Goal: Task Accomplishment & Management: Use online tool/utility

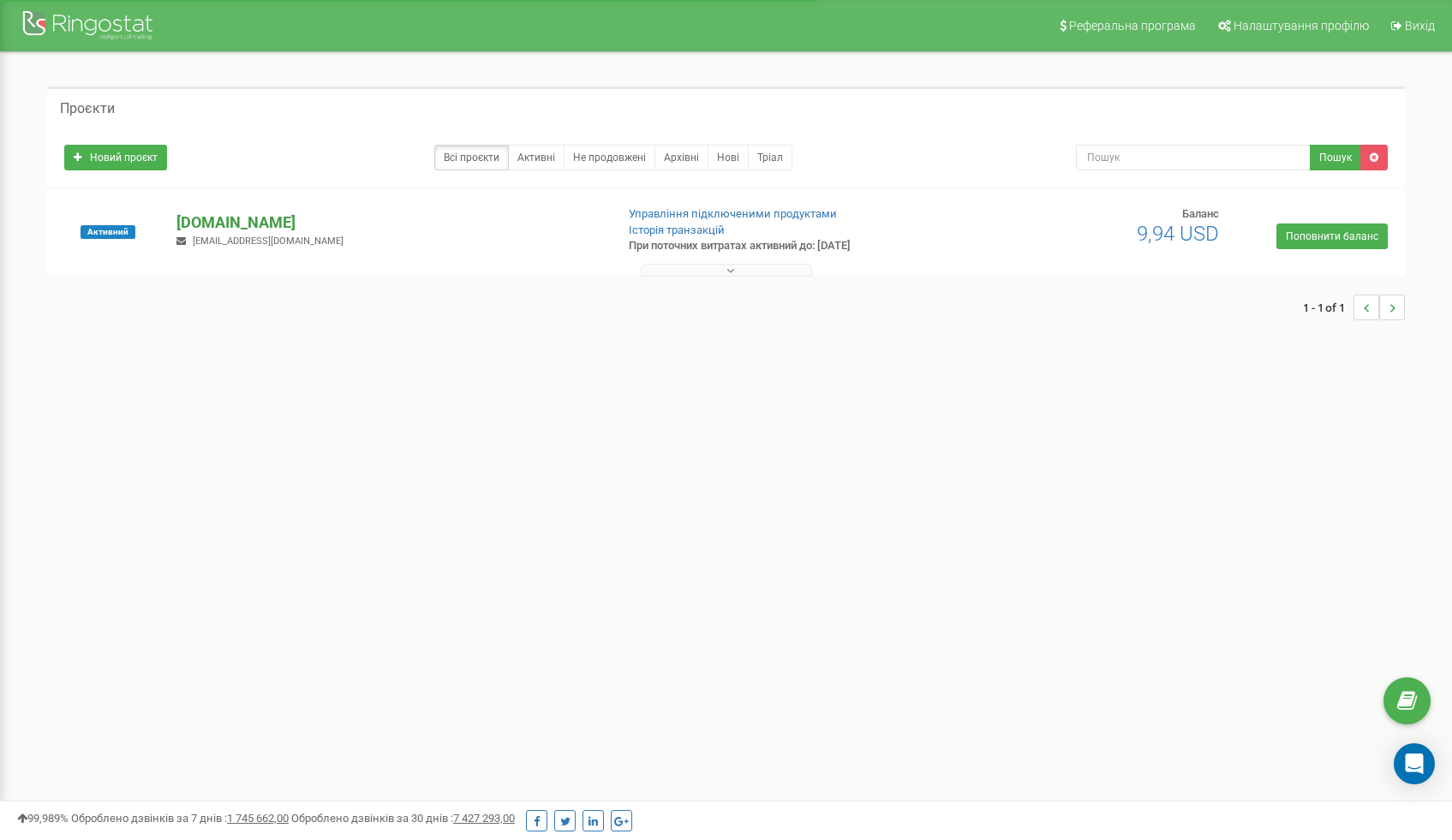
click at [217, 215] on p "[DOMAIN_NAME]" at bounding box center [388, 223] width 425 height 23
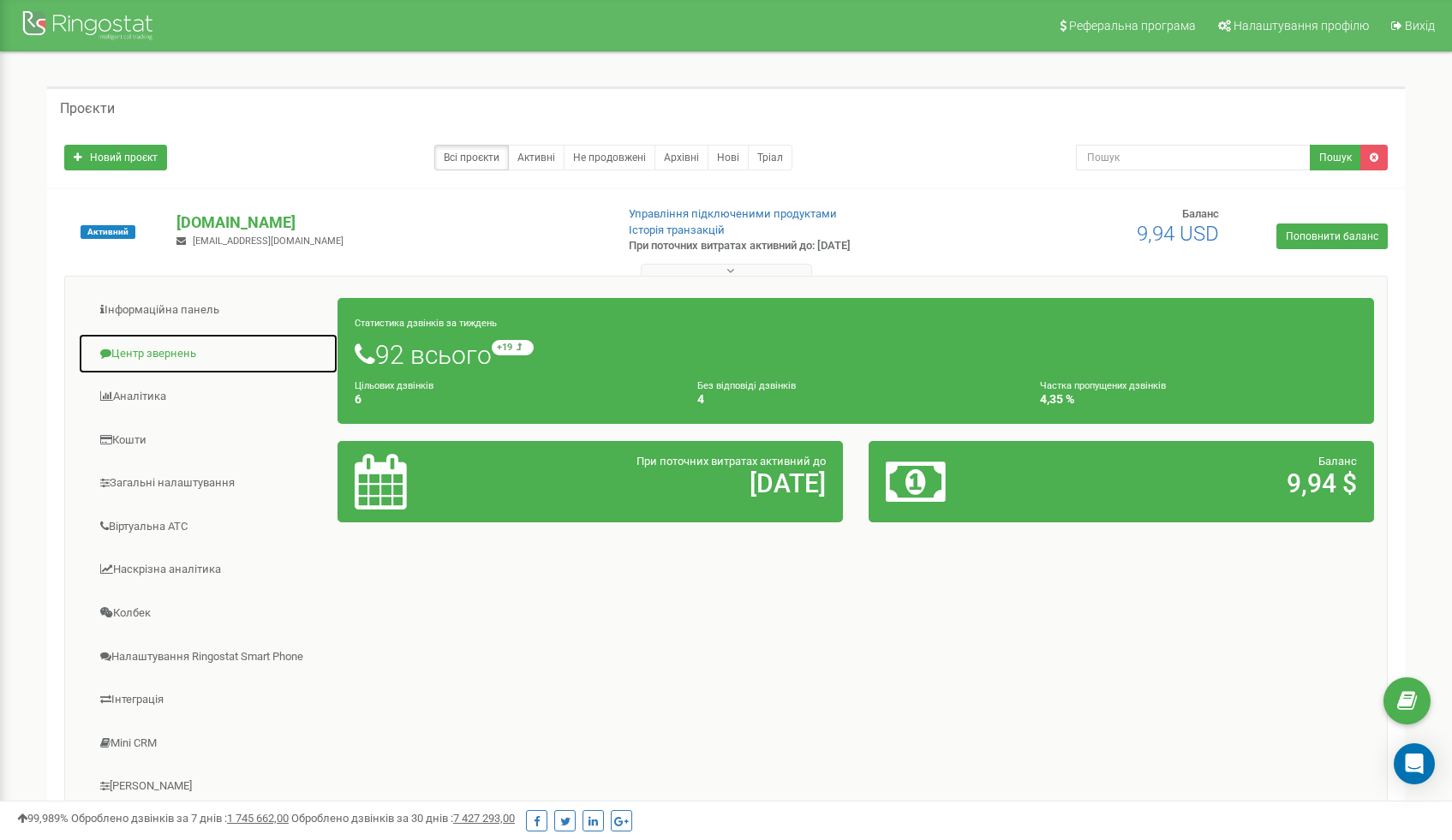
click at [145, 362] on link "Центр звернень" at bounding box center [207, 354] width 260 height 42
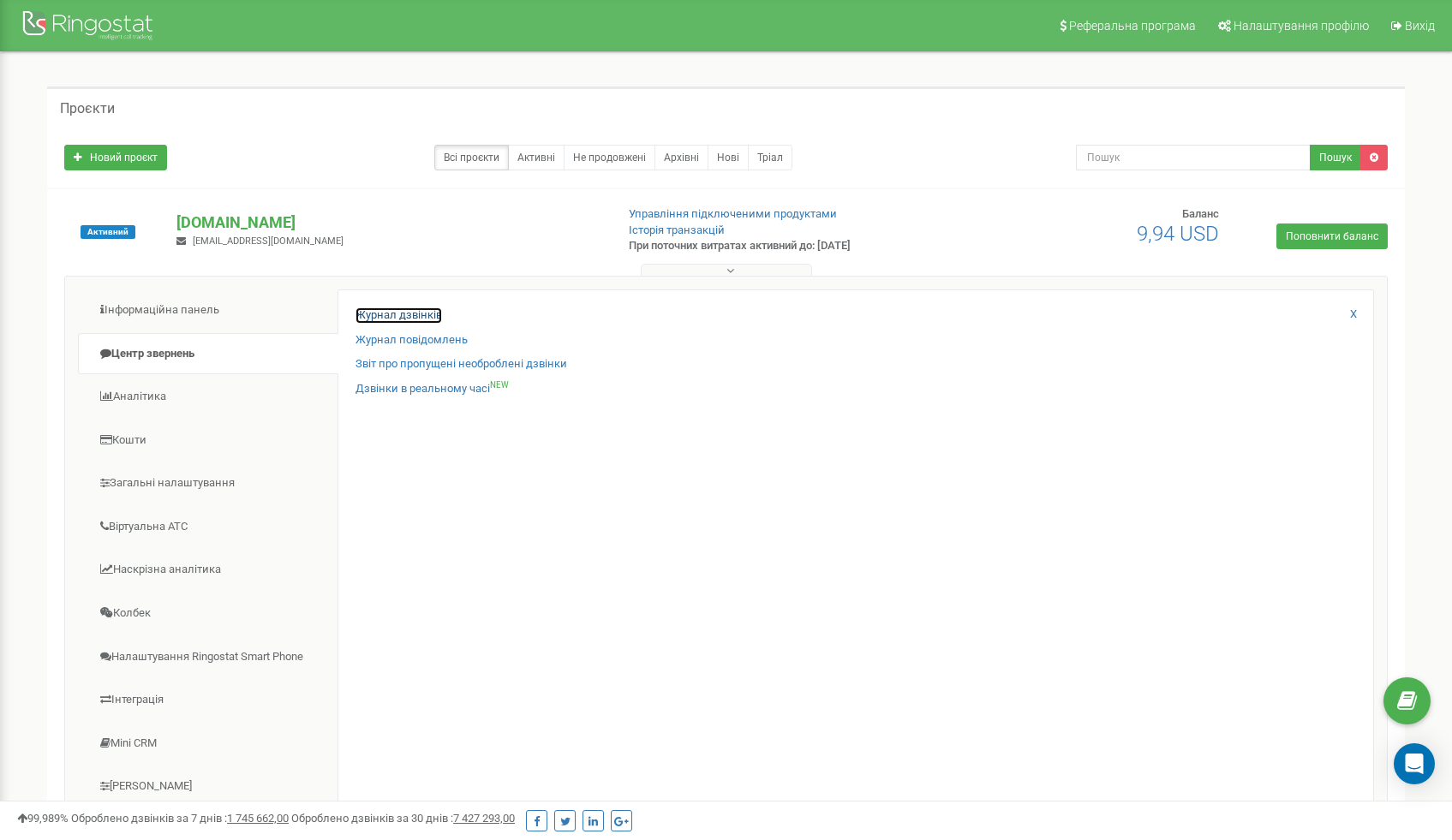
click at [384, 314] on link "Журнал дзвінків" at bounding box center [398, 315] width 87 height 16
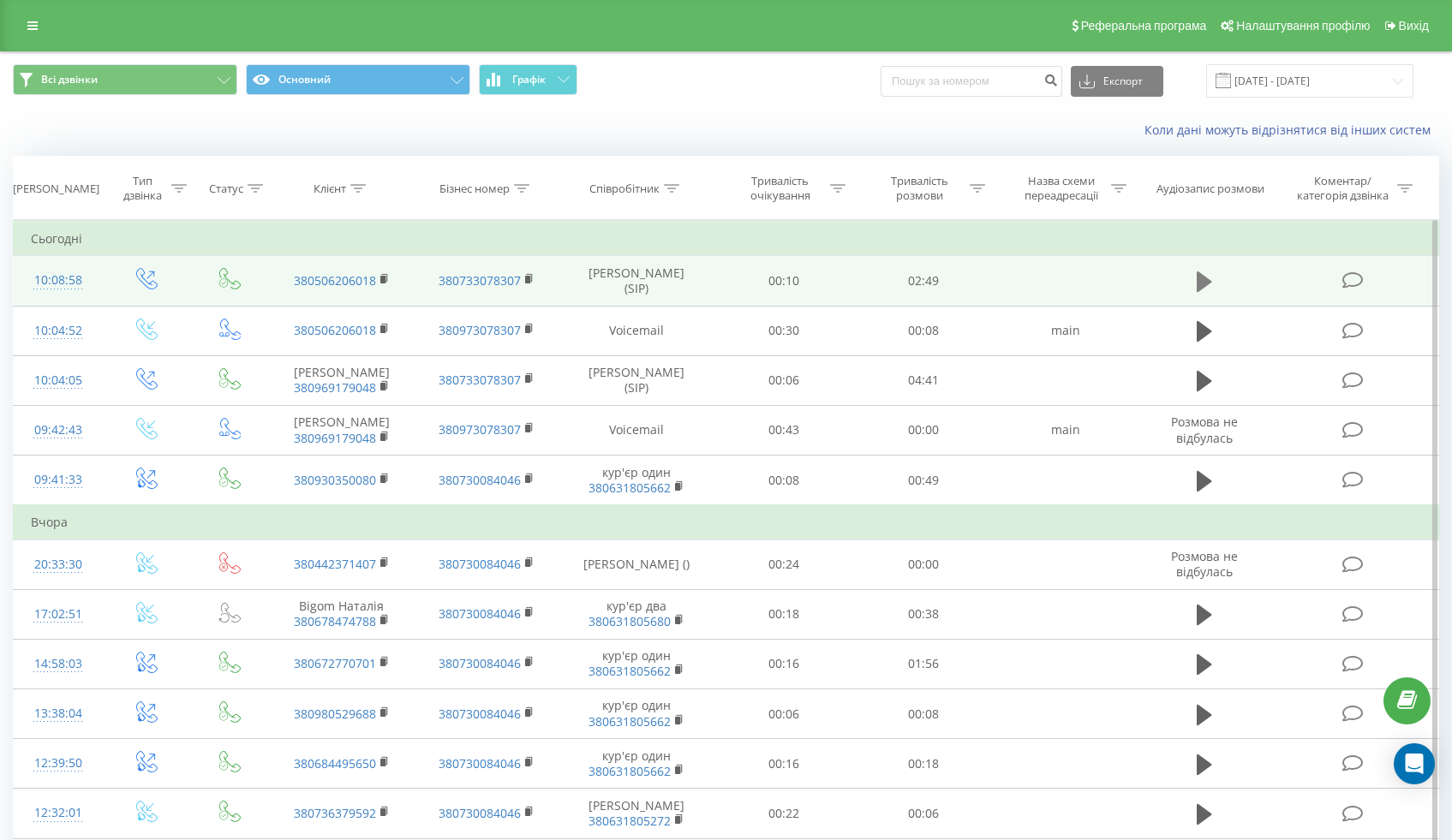
click at [1210, 284] on icon at bounding box center [1204, 281] width 15 height 24
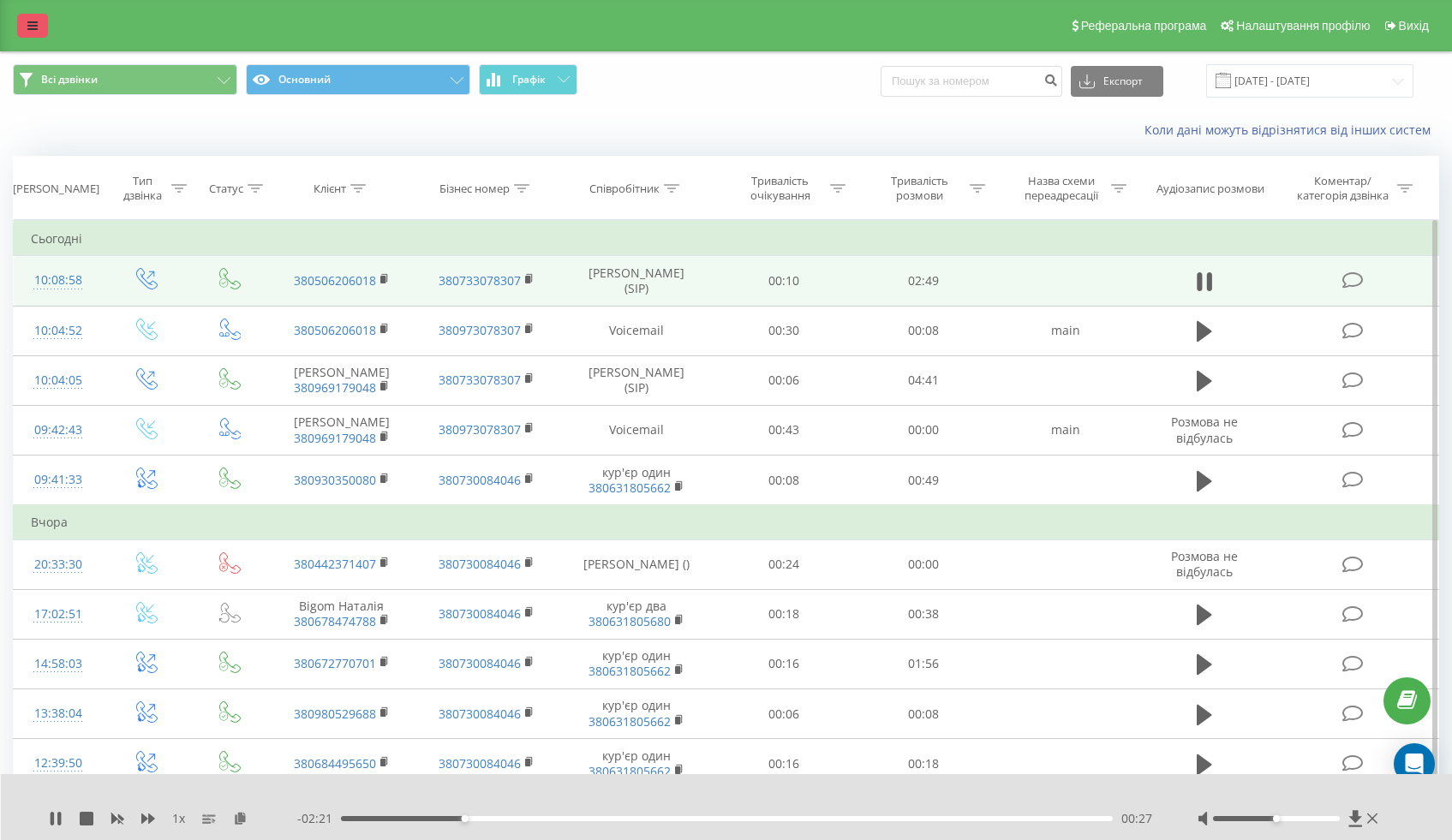
click at [28, 32] on icon at bounding box center [32, 25] width 10 height 12
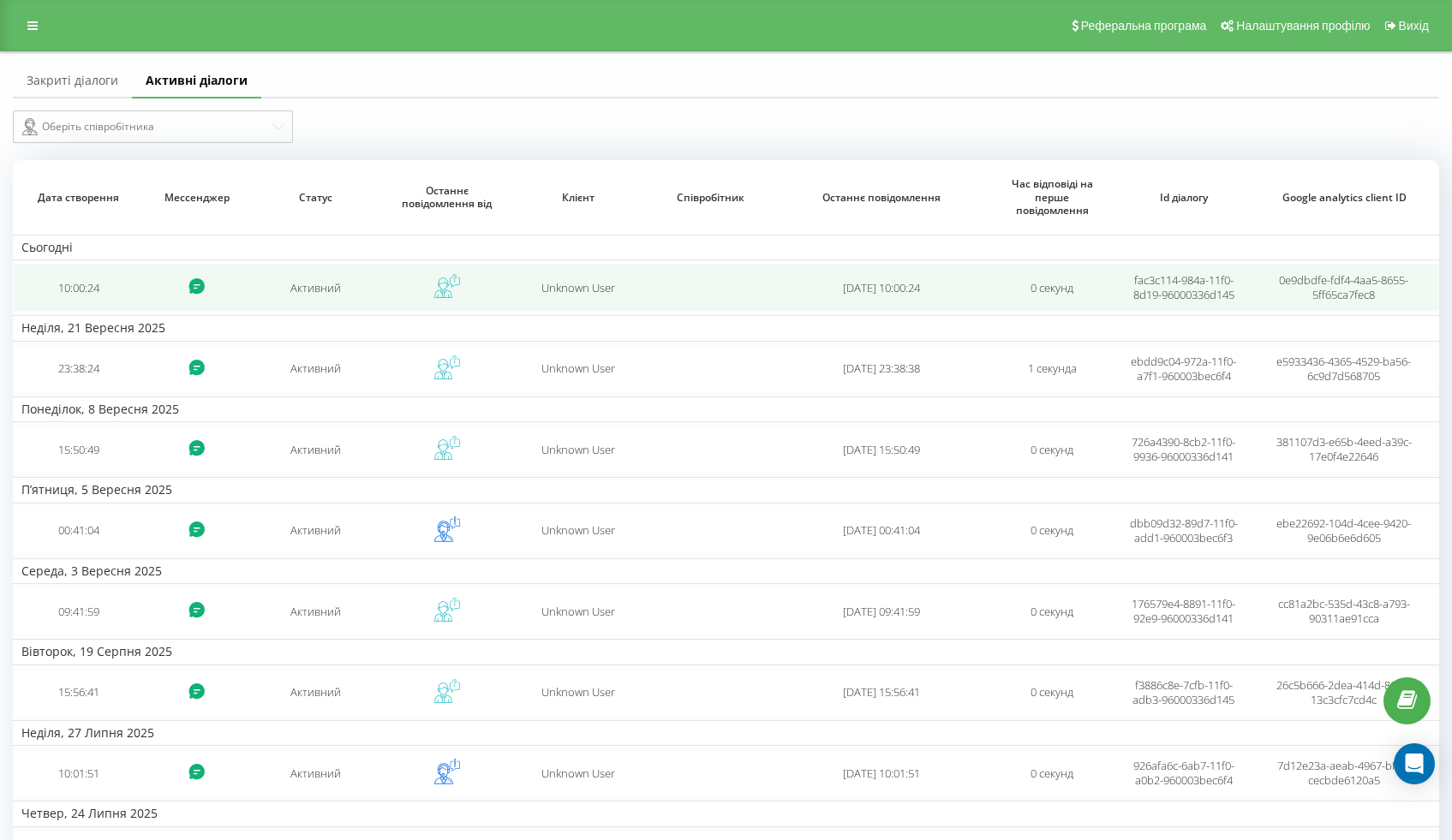
click at [683, 297] on td at bounding box center [710, 288] width 132 height 48
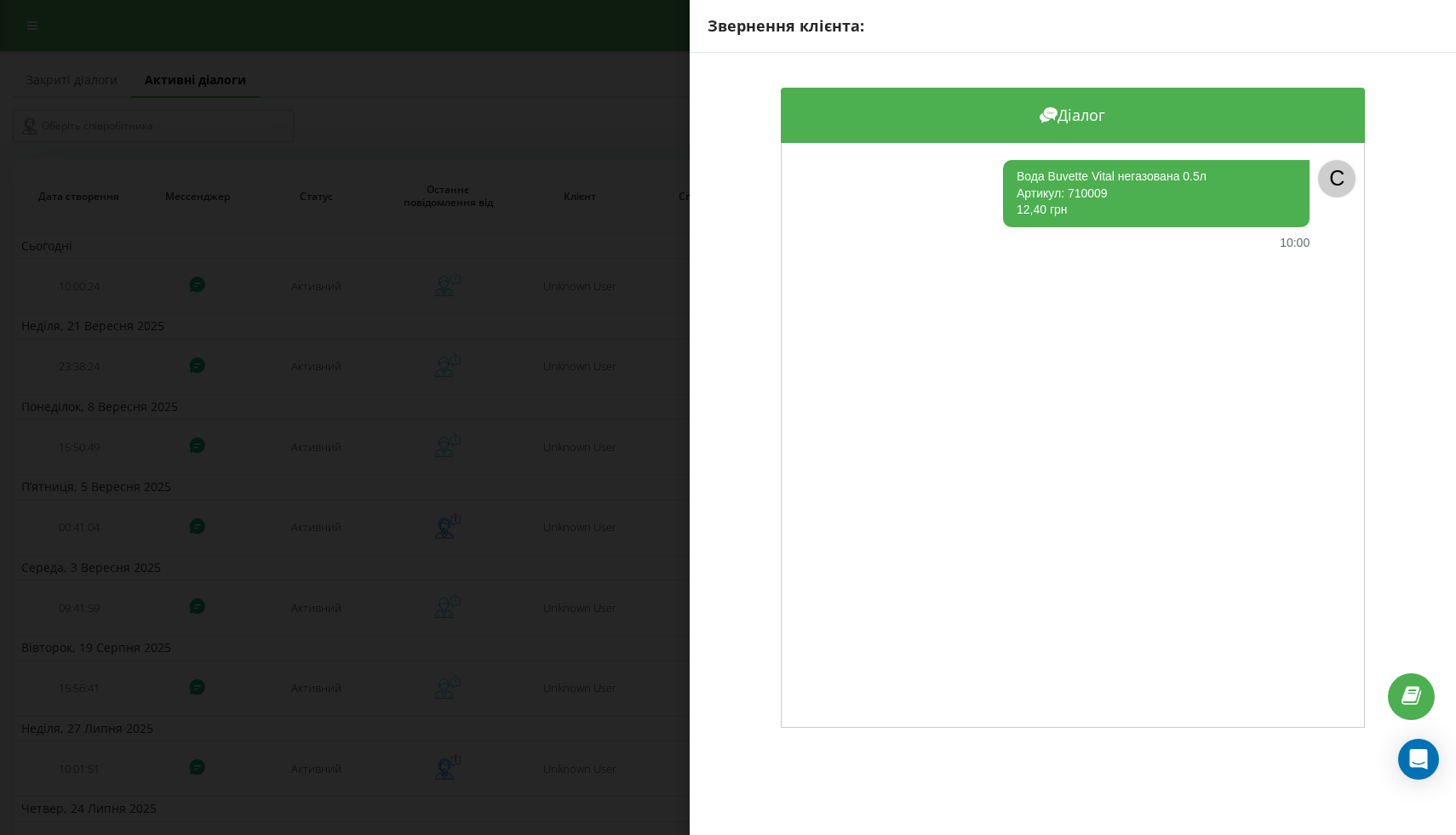
click at [590, 473] on div "Звернення клієнта: Діалог Вода Buvette Vital негазована 0.5л Артикул: 710009 12…" at bounding box center [728, 418] width 1456 height 835
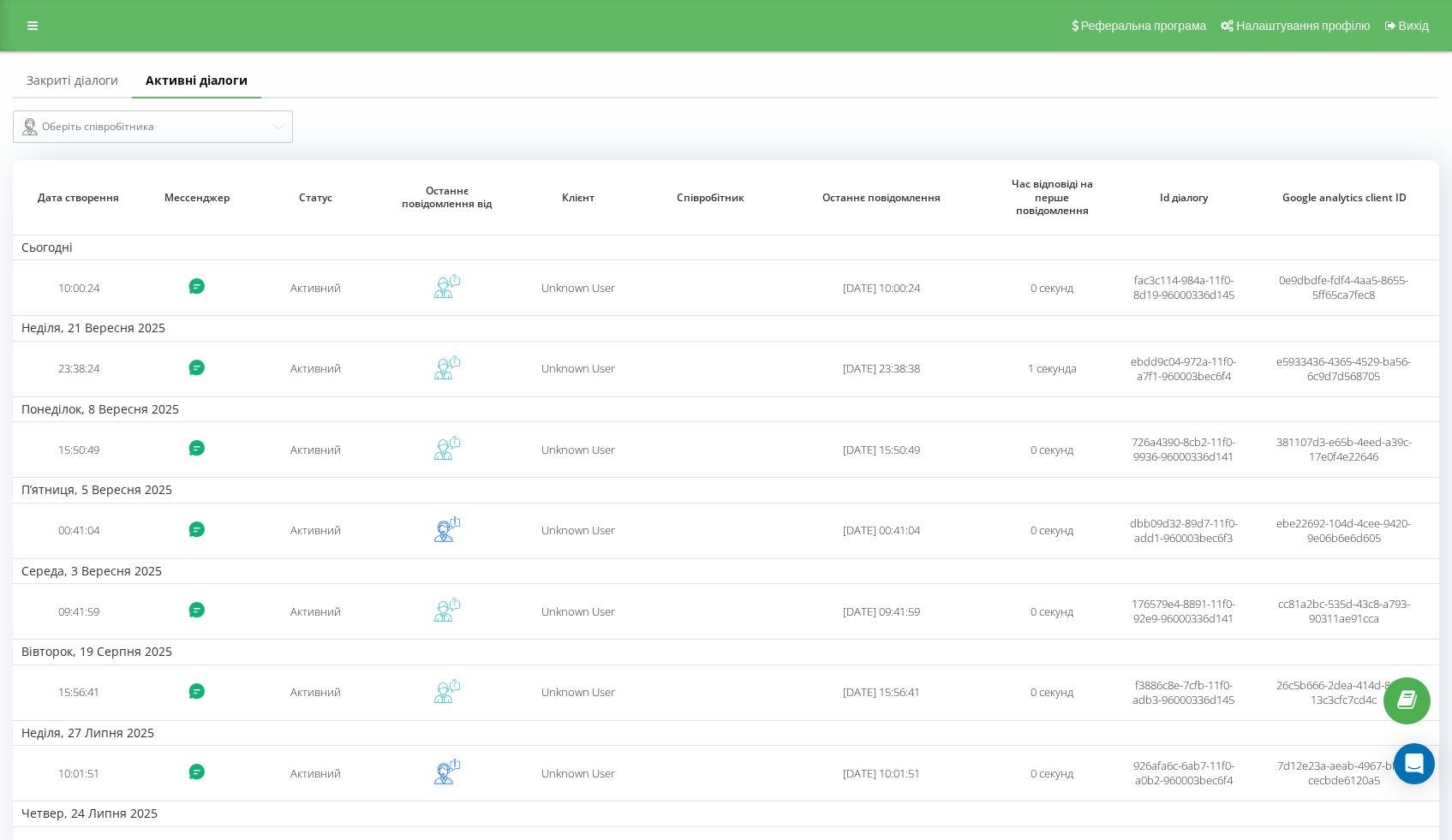
click at [79, 90] on link "Закриті діалоги" at bounding box center [72, 81] width 119 height 34
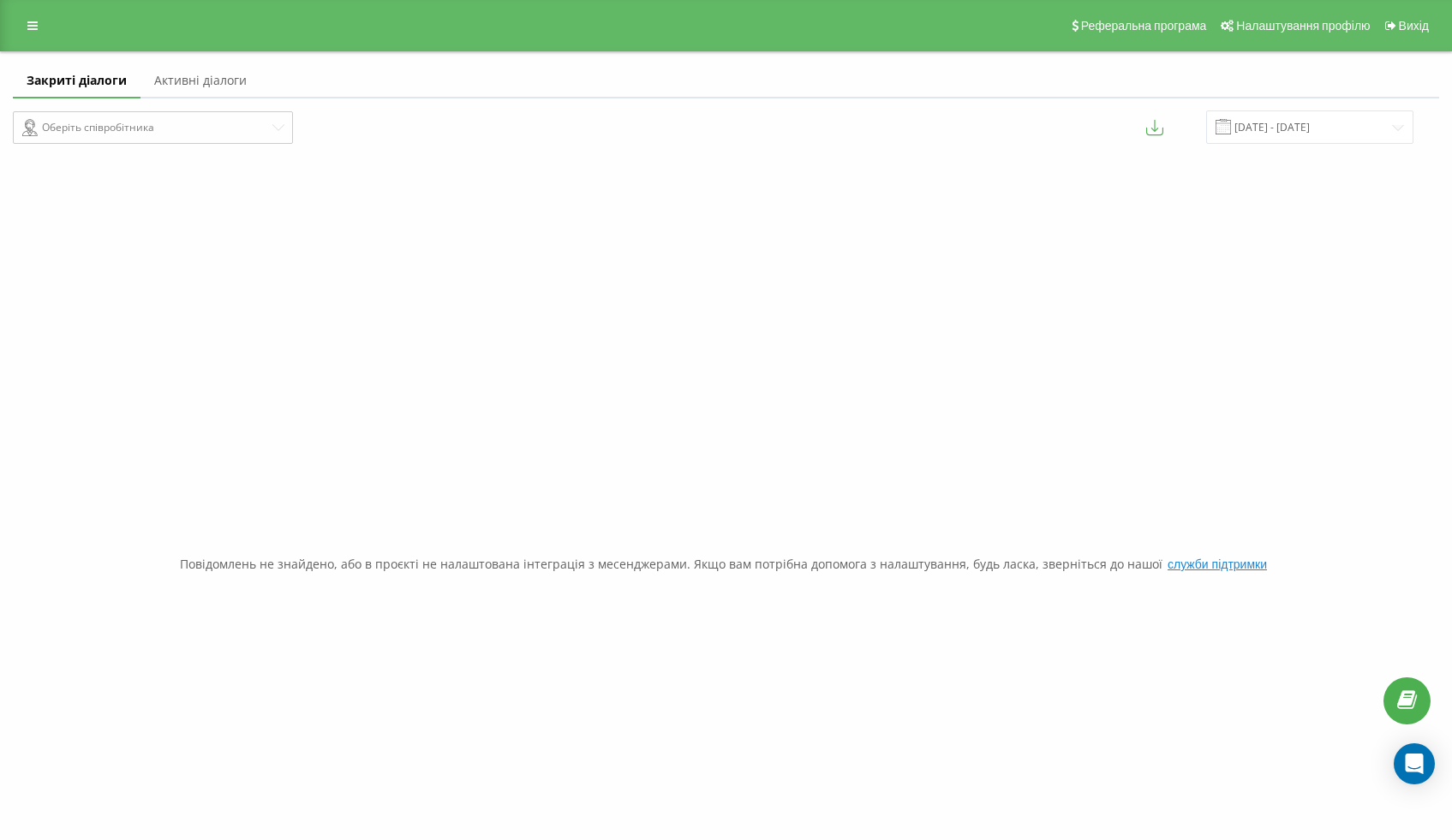
click at [173, 81] on link "Активні діалоги" at bounding box center [200, 81] width 120 height 34
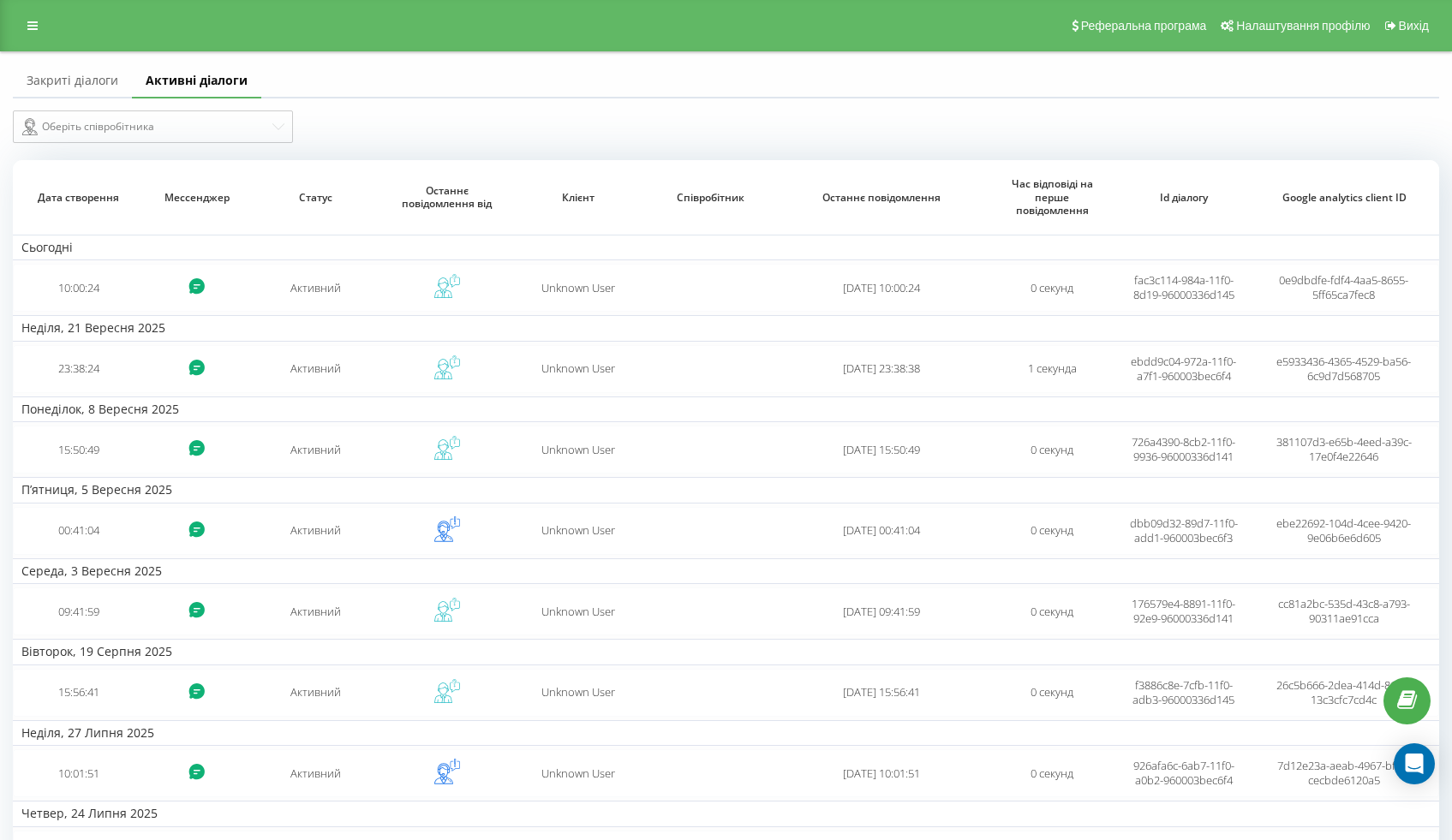
click at [426, 84] on div "Закриті діалоги Активні діалоги" at bounding box center [726, 81] width 1427 height 34
click at [96, 82] on link "Закриті діалоги" at bounding box center [72, 81] width 119 height 34
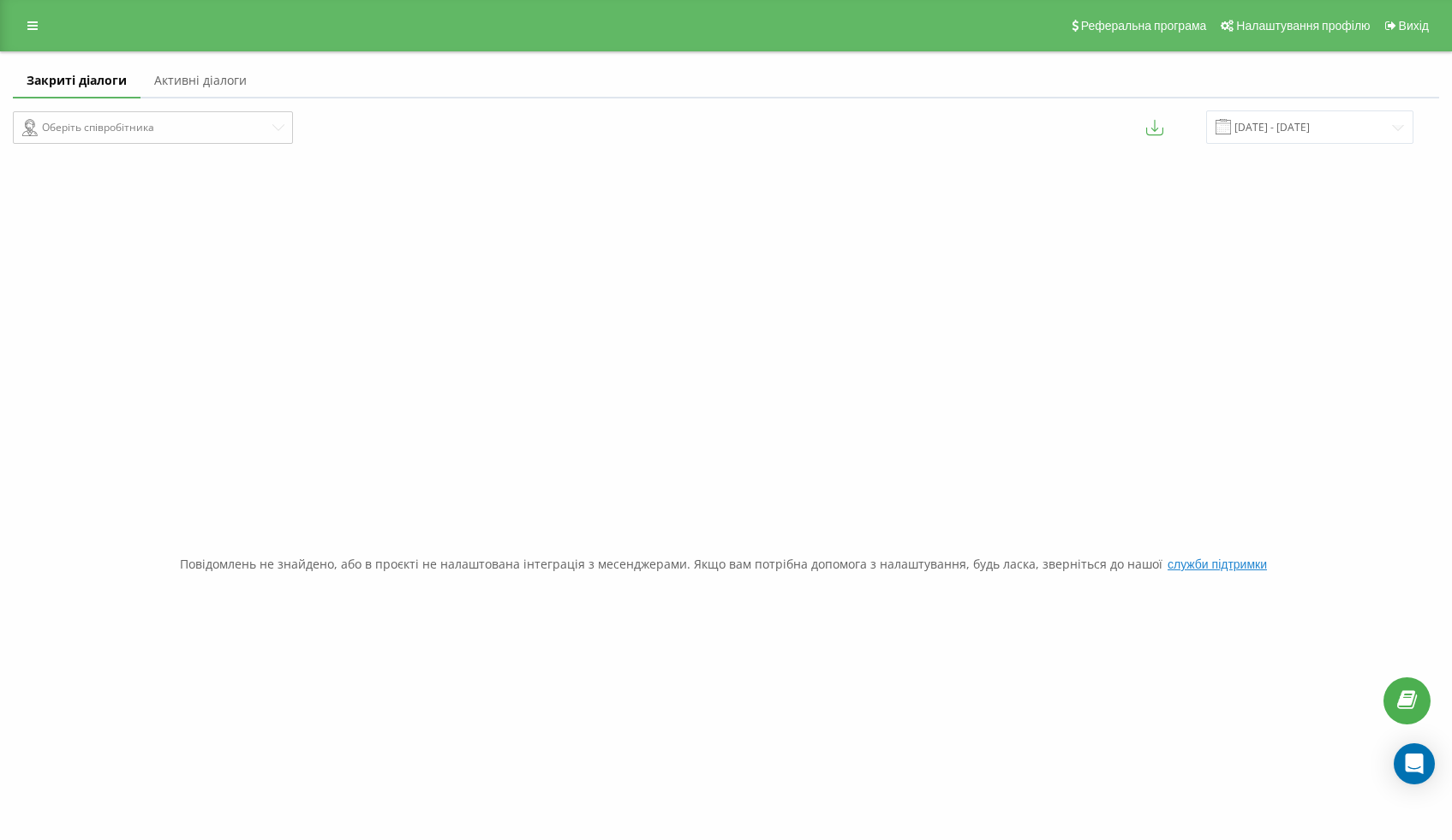
click at [195, 74] on link "Активні діалоги" at bounding box center [200, 81] width 120 height 34
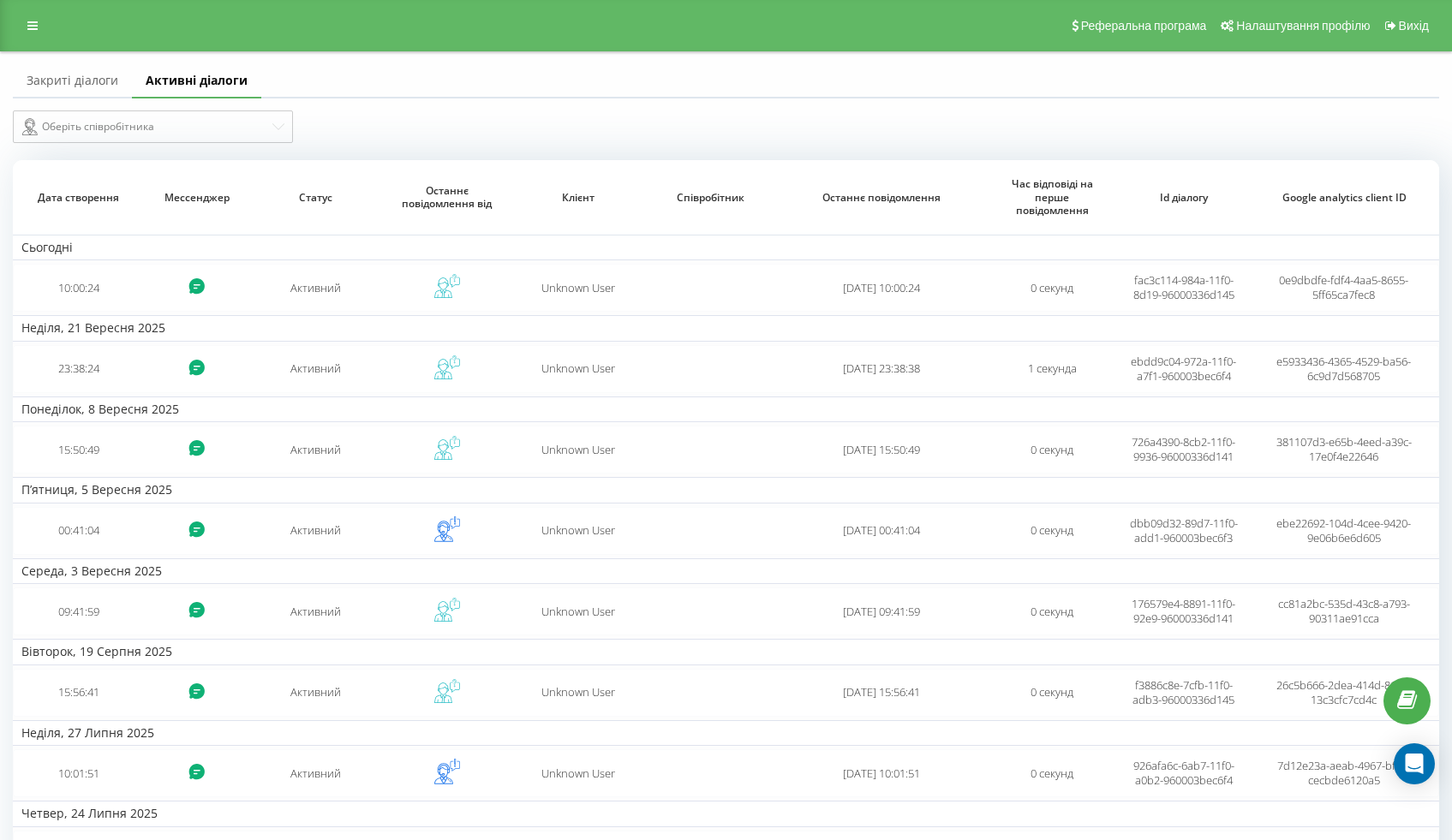
click at [350, 81] on div "Закриті діалоги Активні діалоги" at bounding box center [726, 81] width 1427 height 34
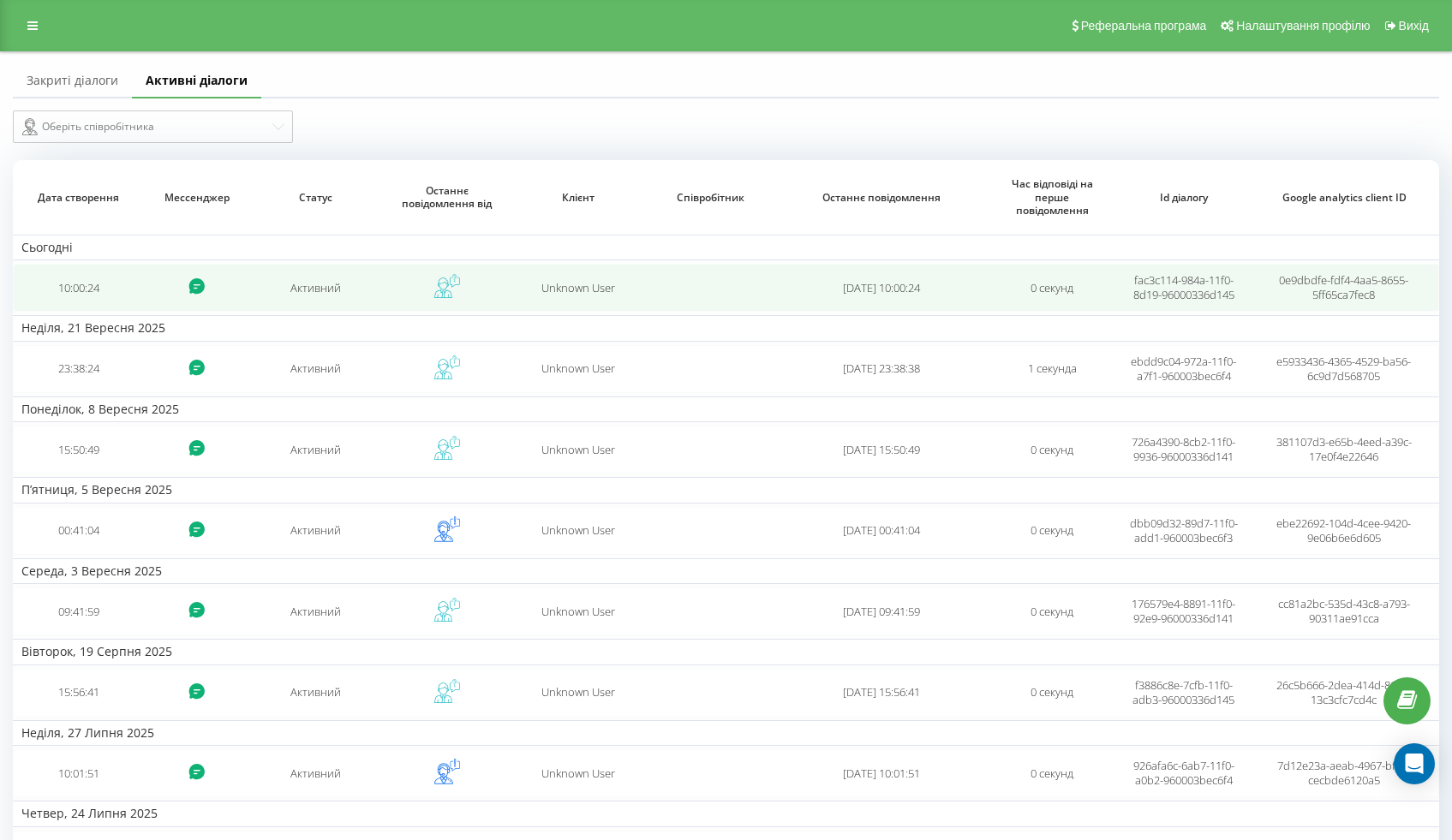
click at [395, 303] on td at bounding box center [447, 288] width 132 height 48
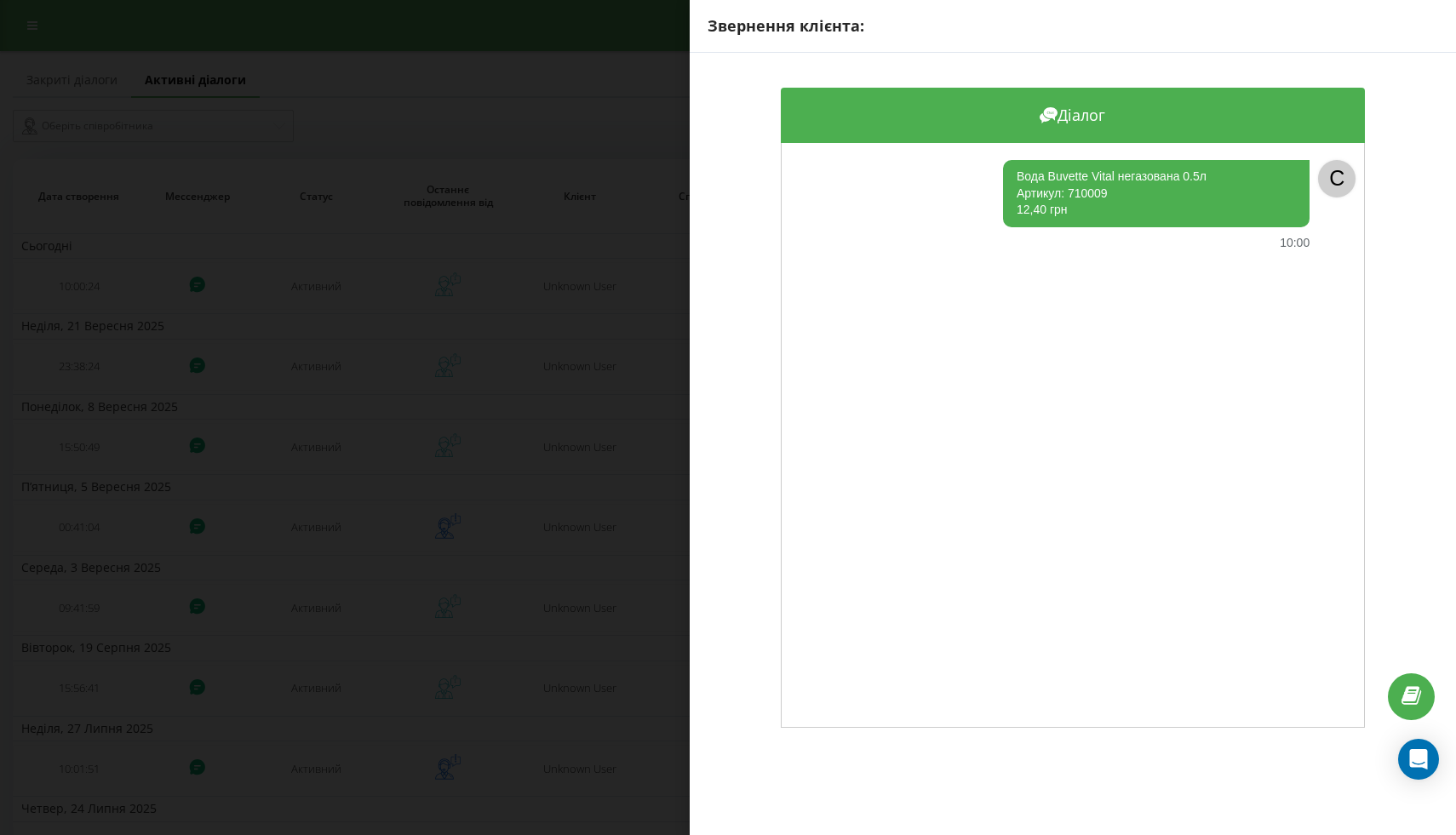
click at [604, 340] on div "Звернення клієнта: Діалог Вода Buvette Vital негазована 0.5л Артикул: 710009 12…" at bounding box center [728, 418] width 1456 height 835
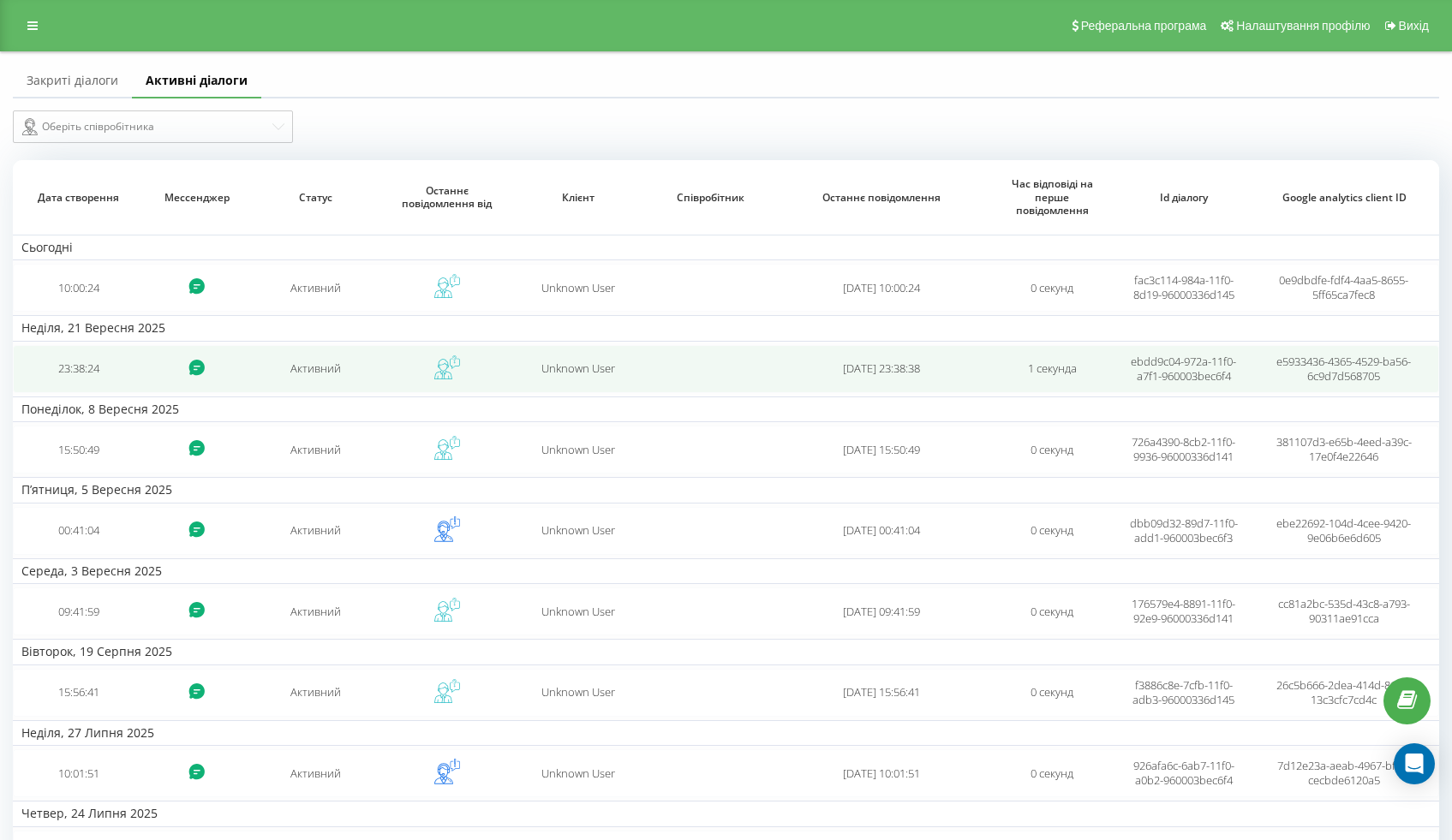
click at [392, 378] on td at bounding box center [447, 369] width 132 height 48
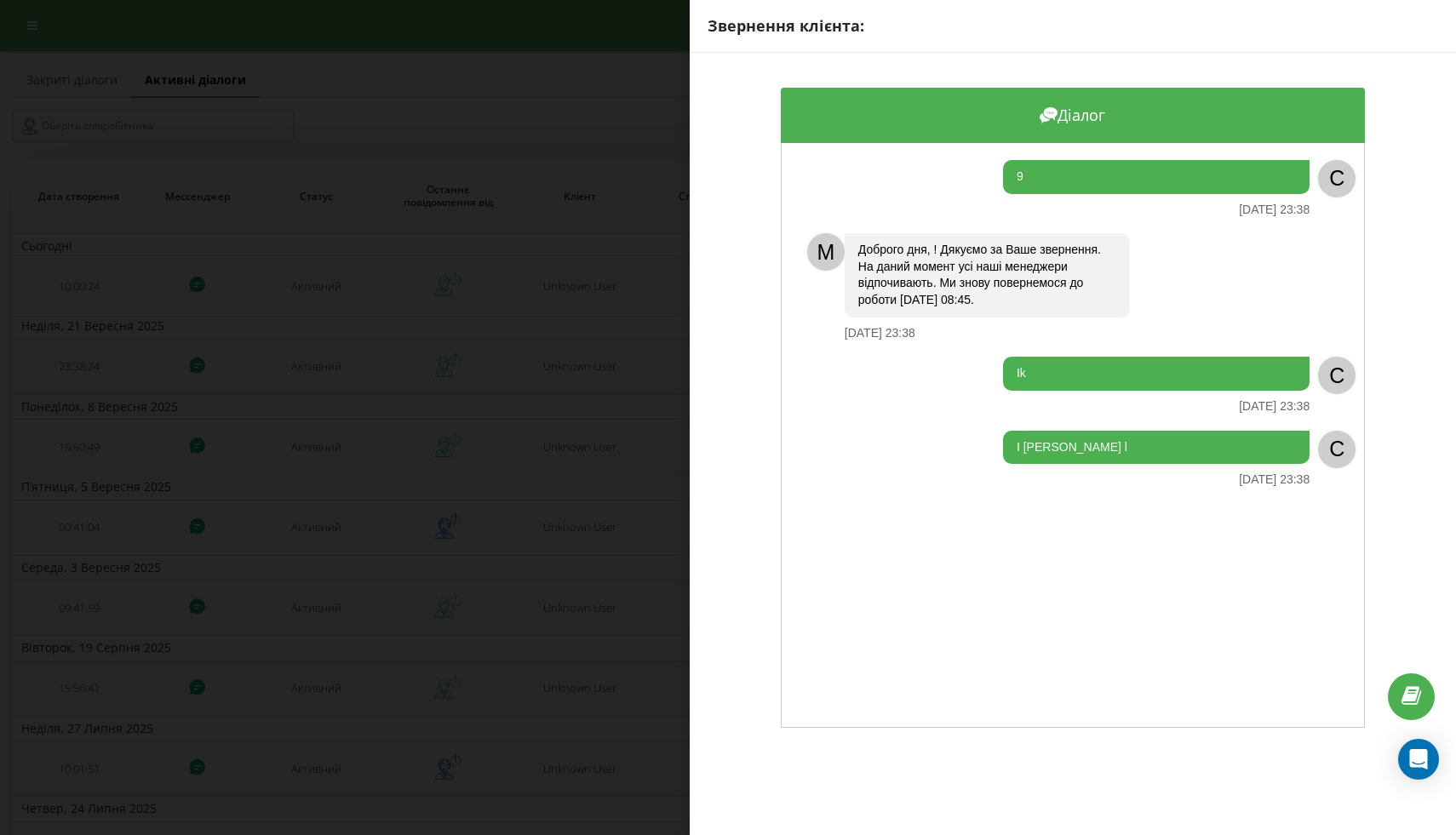
click at [504, 185] on div "Звернення клієнта: Діалог 9 21.09.2025 23:38 C M Доброго дня, ! Дякуємо за Ваше…" at bounding box center [728, 418] width 1456 height 835
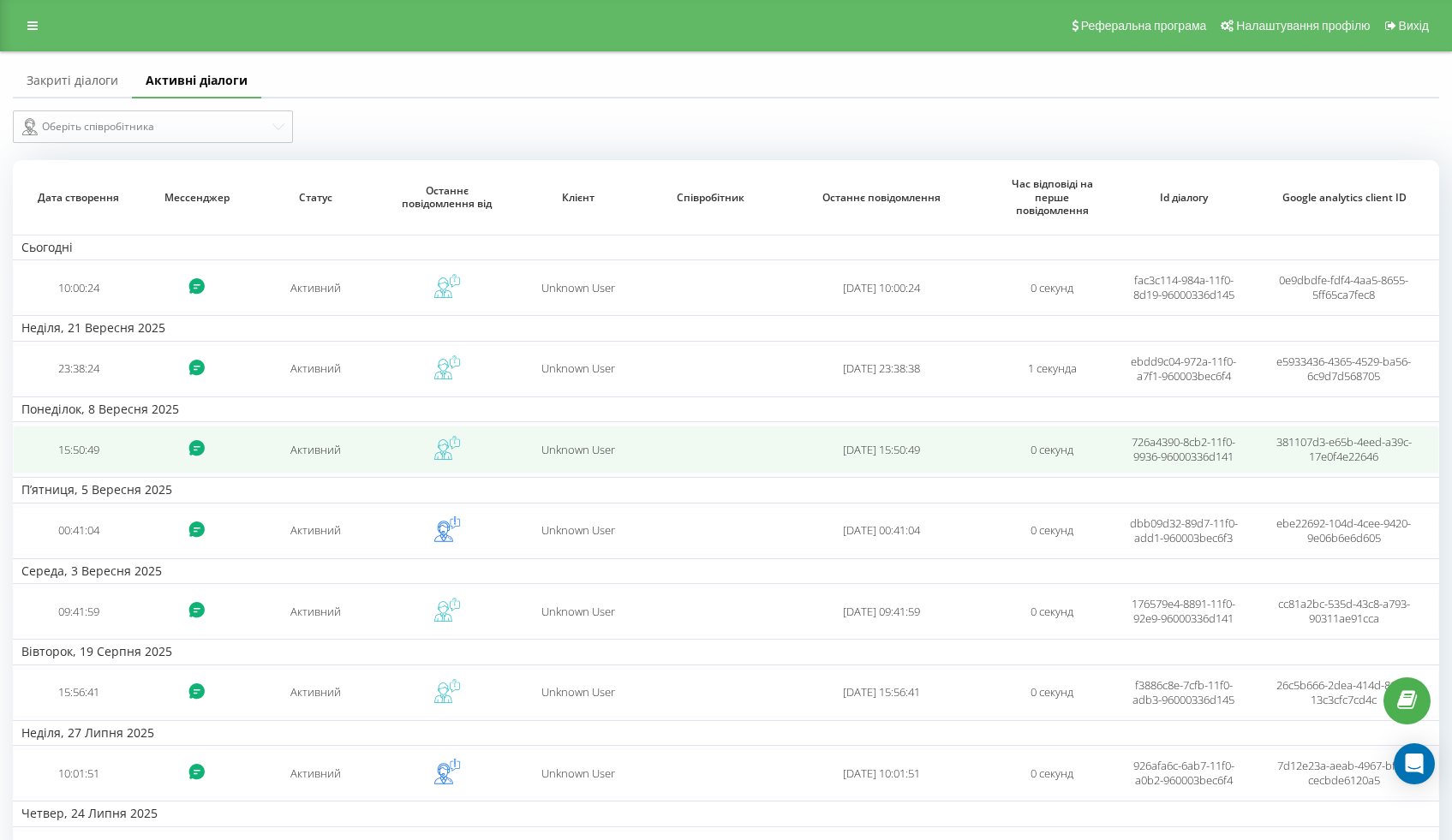
click at [254, 458] on td "Активний" at bounding box center [315, 449] width 132 height 48
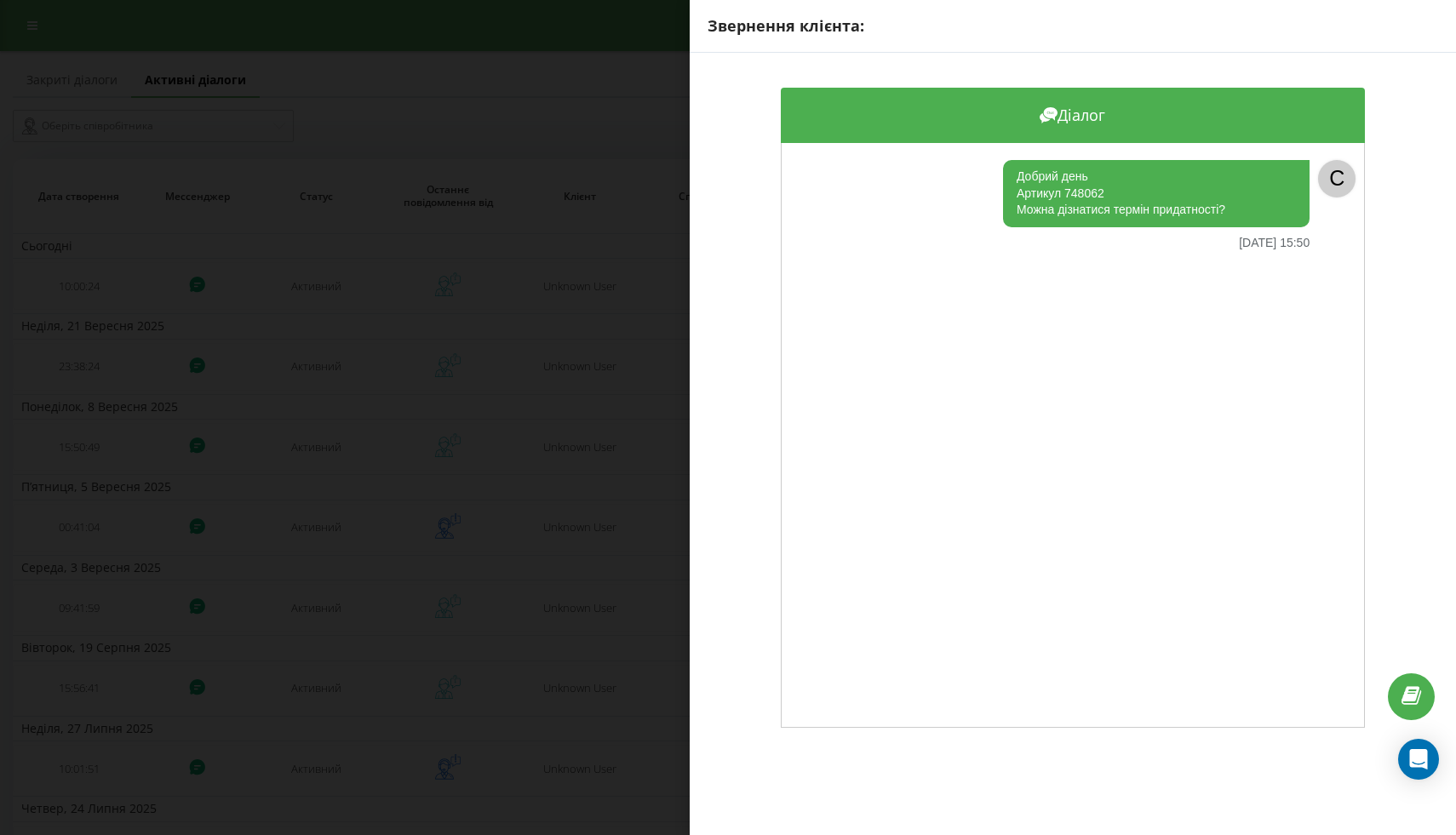
click at [462, 348] on div "Звернення клієнта: Діалог Добрий день Артикул 748062 Можна дізнатися термін при…" at bounding box center [728, 418] width 1456 height 835
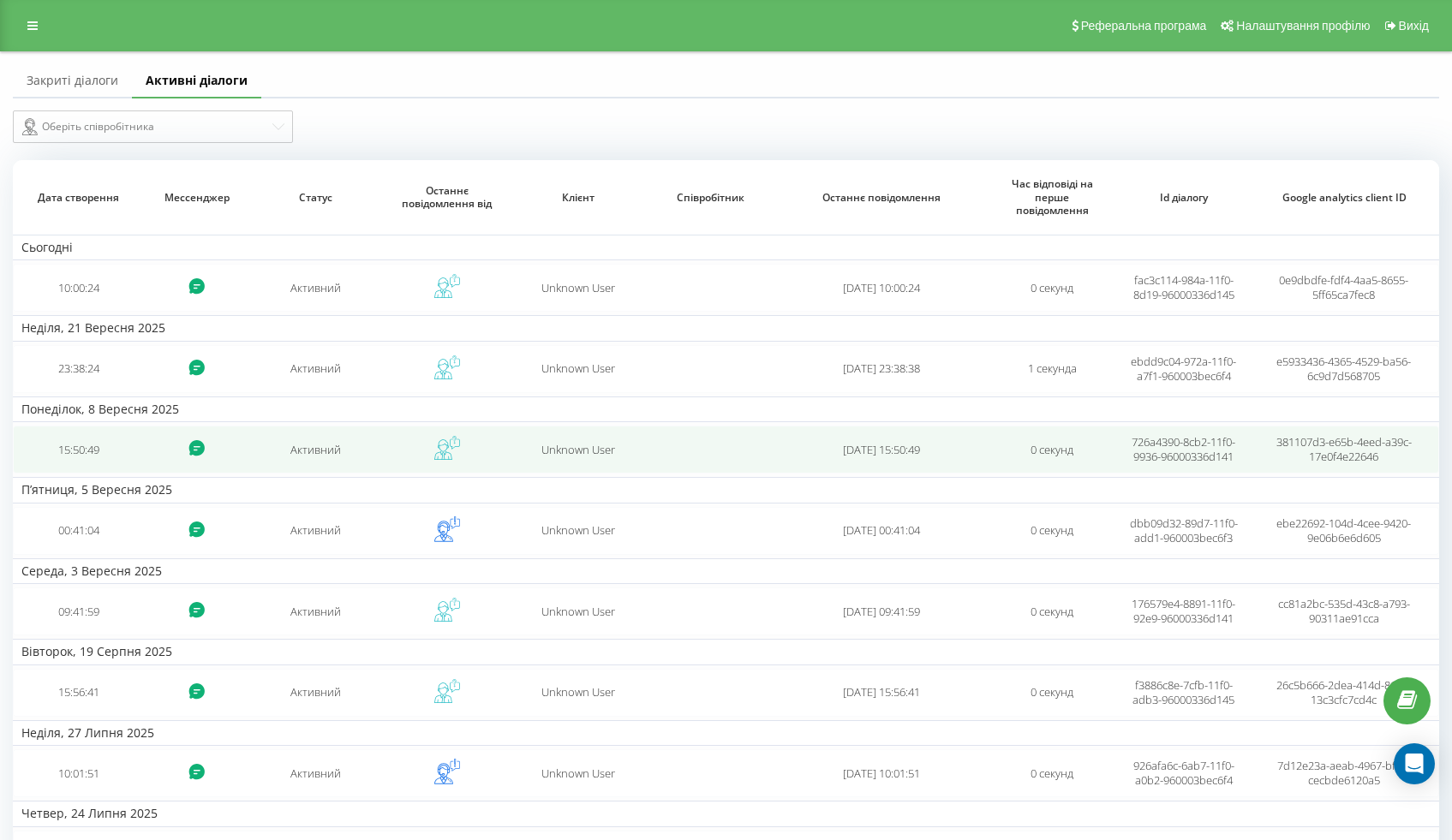
click at [391, 452] on td at bounding box center [447, 449] width 132 height 48
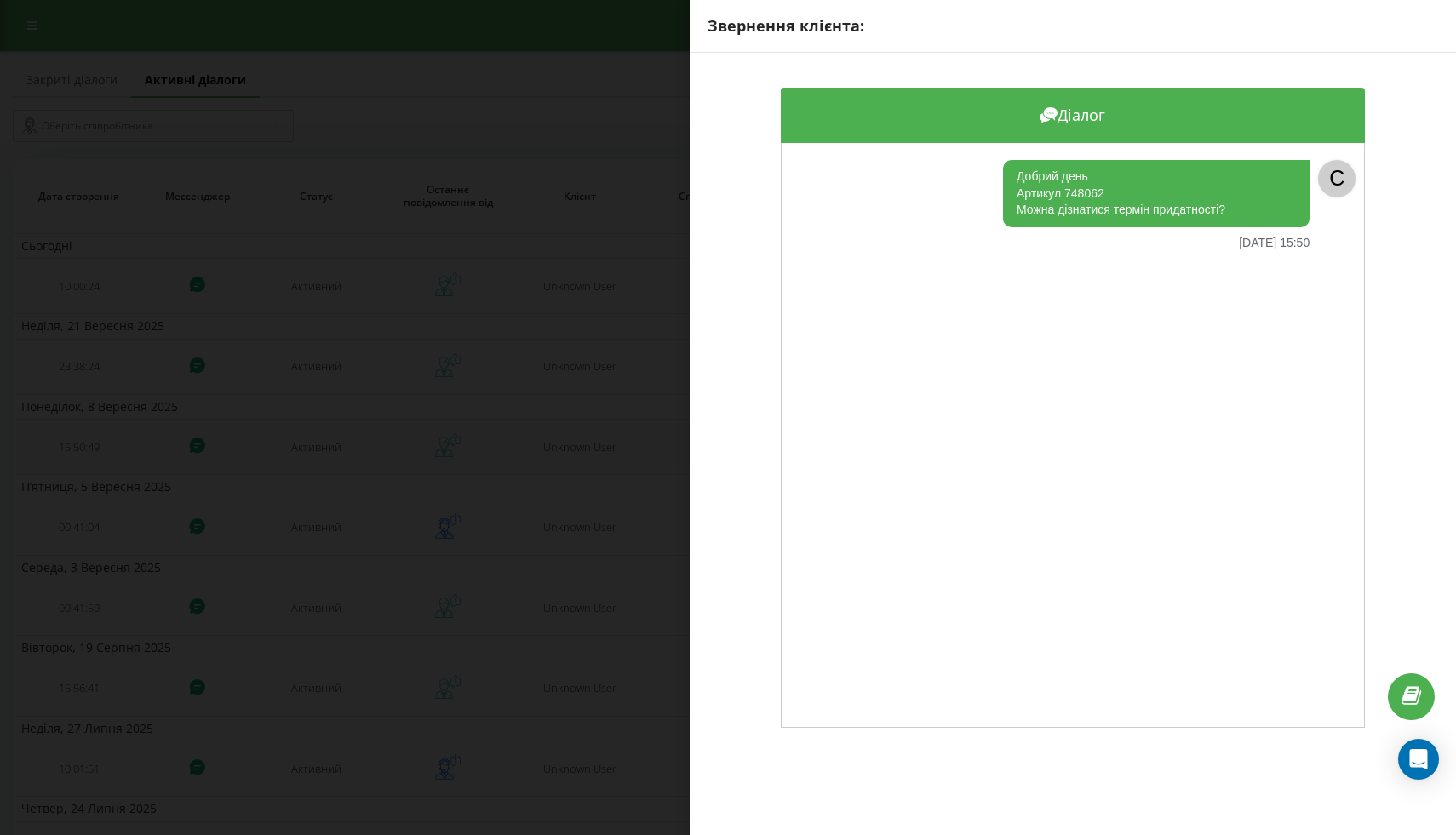
click at [389, 449] on div "Звернення клієнта: Діалог Добрий день Артикул 748062 Можна дізнатися термін при…" at bounding box center [728, 418] width 1456 height 835
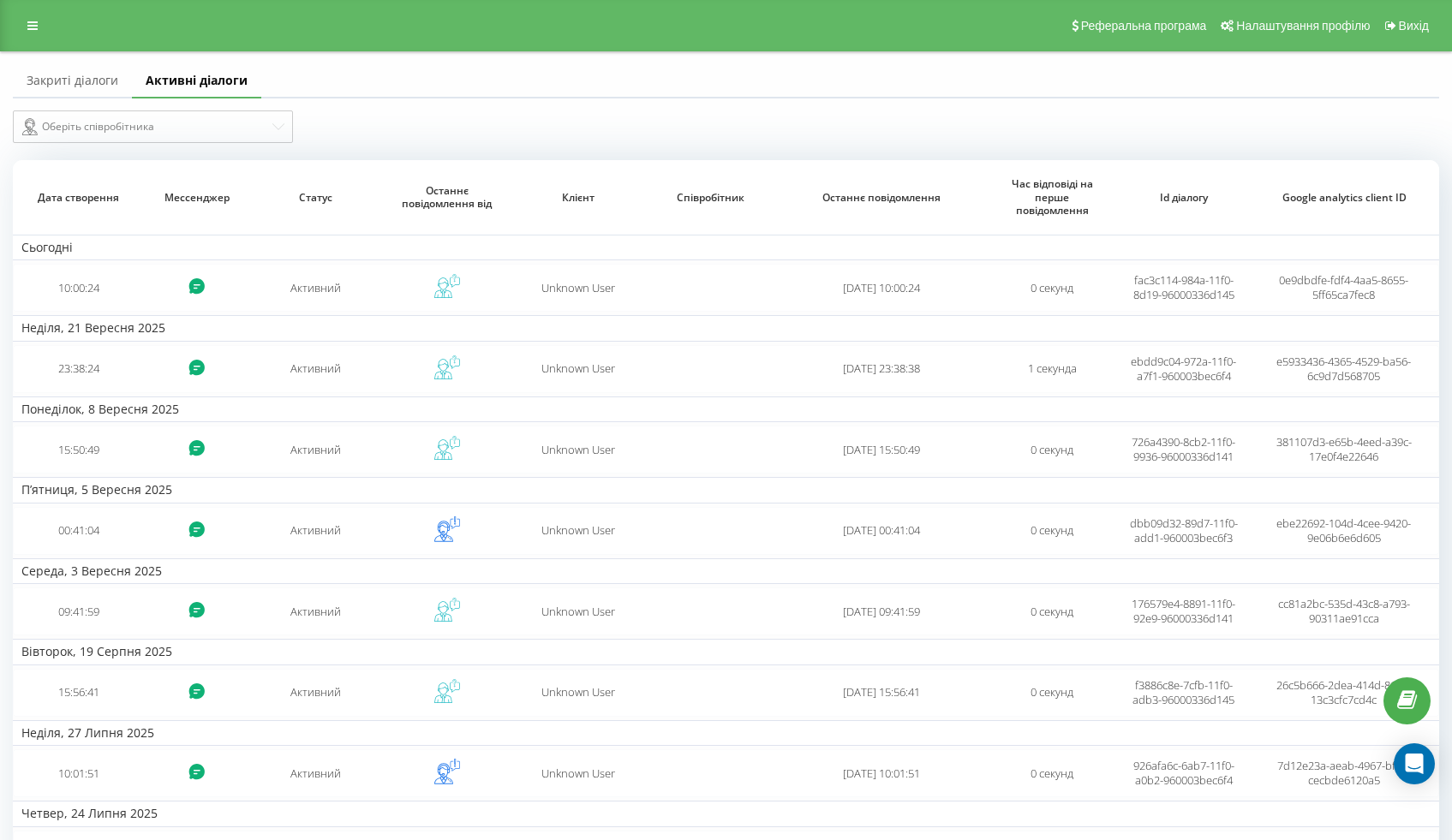
click at [85, 77] on link "Закриті діалоги" at bounding box center [72, 81] width 119 height 34
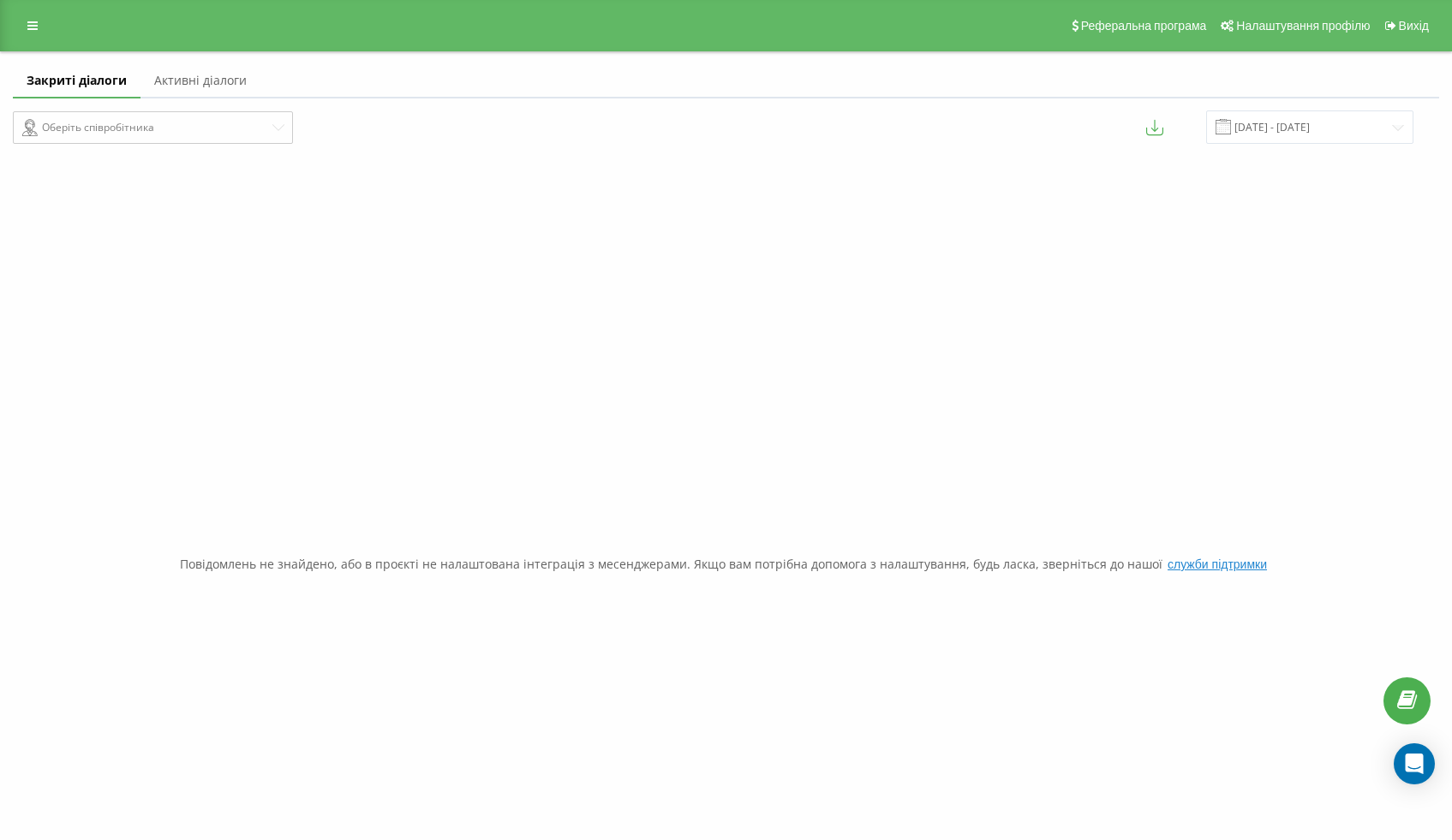
click at [234, 95] on link "Активні діалоги" at bounding box center [200, 81] width 120 height 34
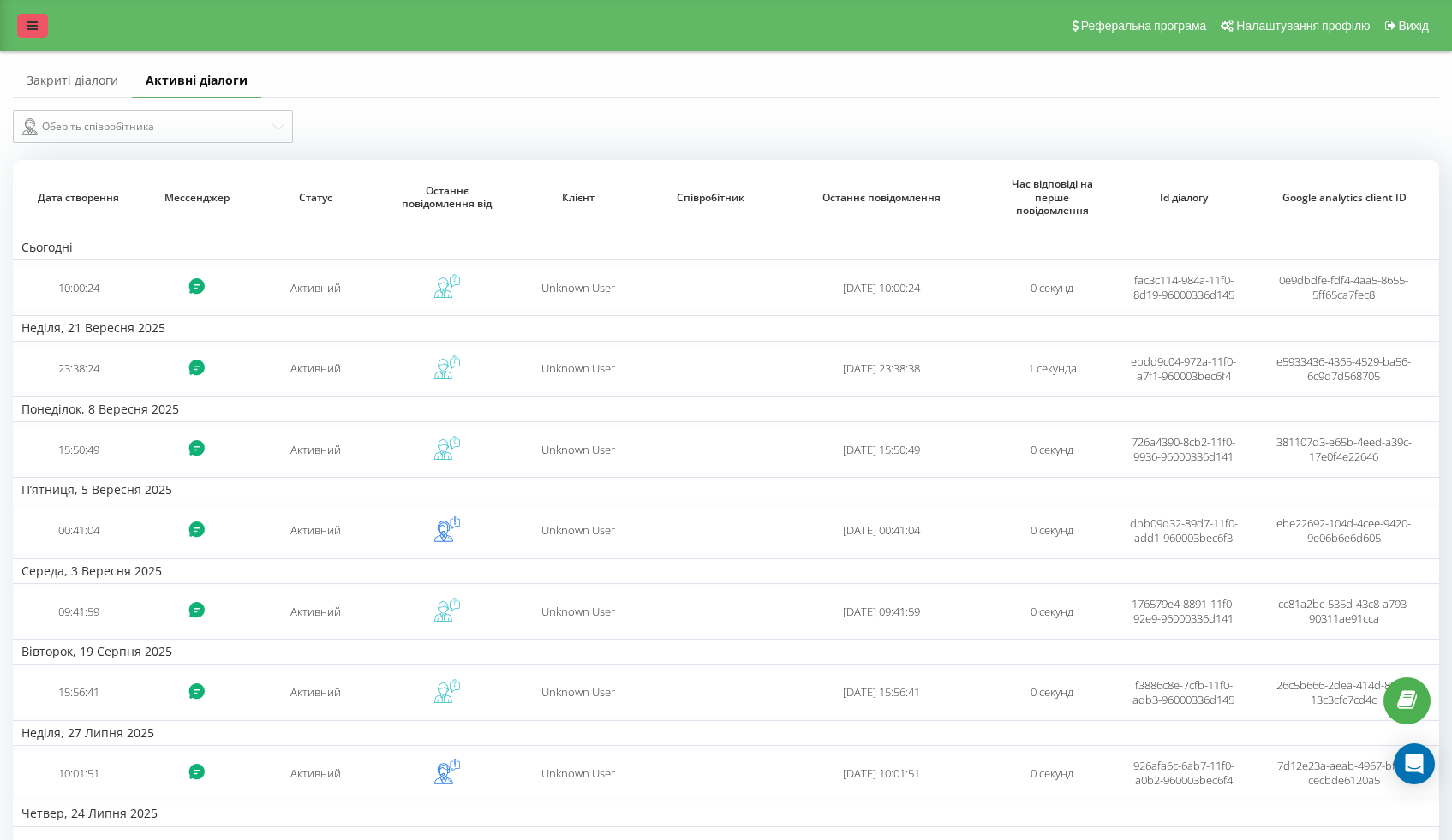
click at [32, 20] on icon at bounding box center [32, 25] width 10 height 12
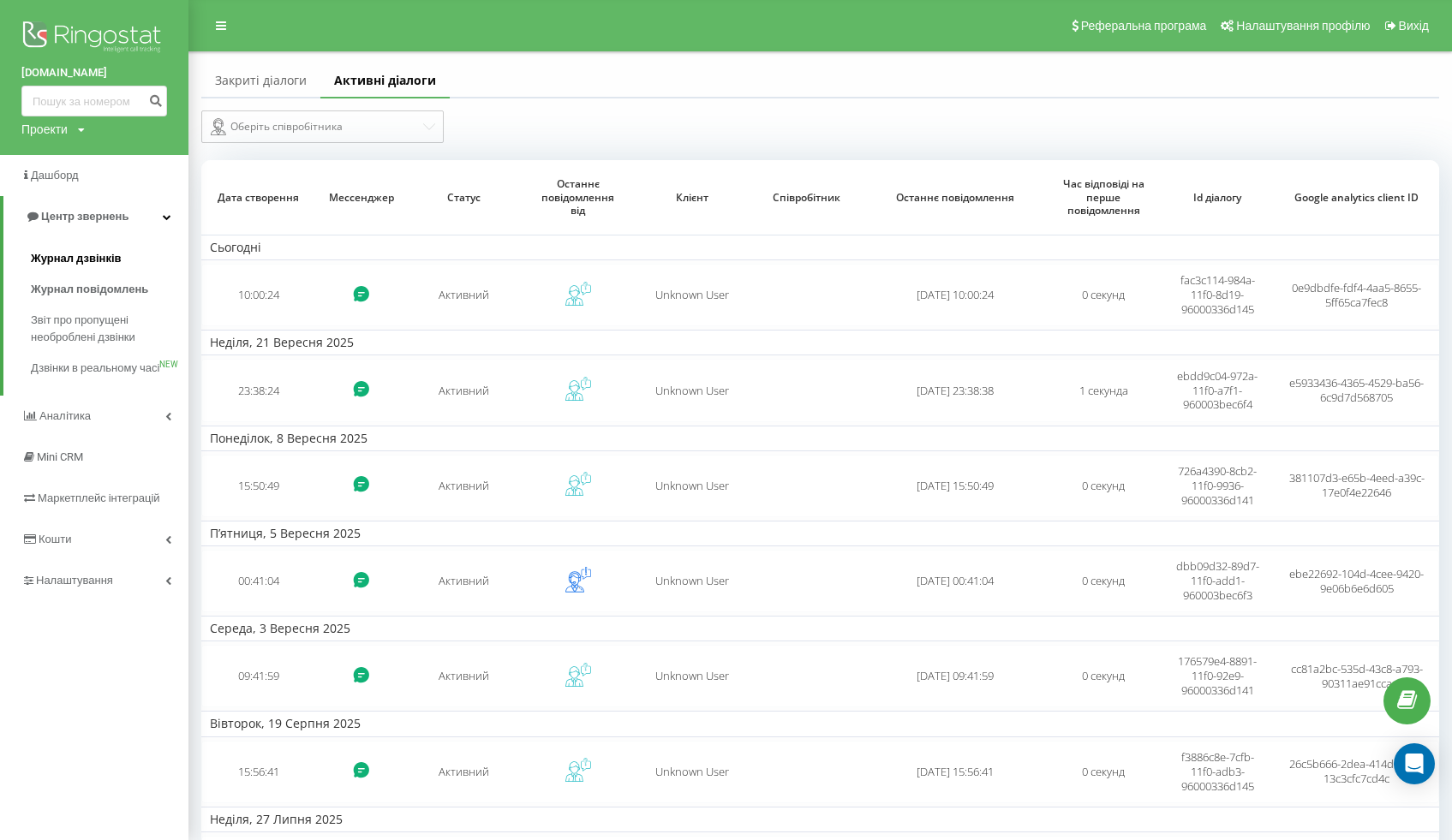
click at [100, 247] on link "Журнал дзвінків" at bounding box center [109, 259] width 158 height 31
click at [101, 258] on span "Журнал дзвінків" at bounding box center [76, 259] width 91 height 17
click at [86, 268] on span "Журнал дзвінків" at bounding box center [76, 259] width 91 height 17
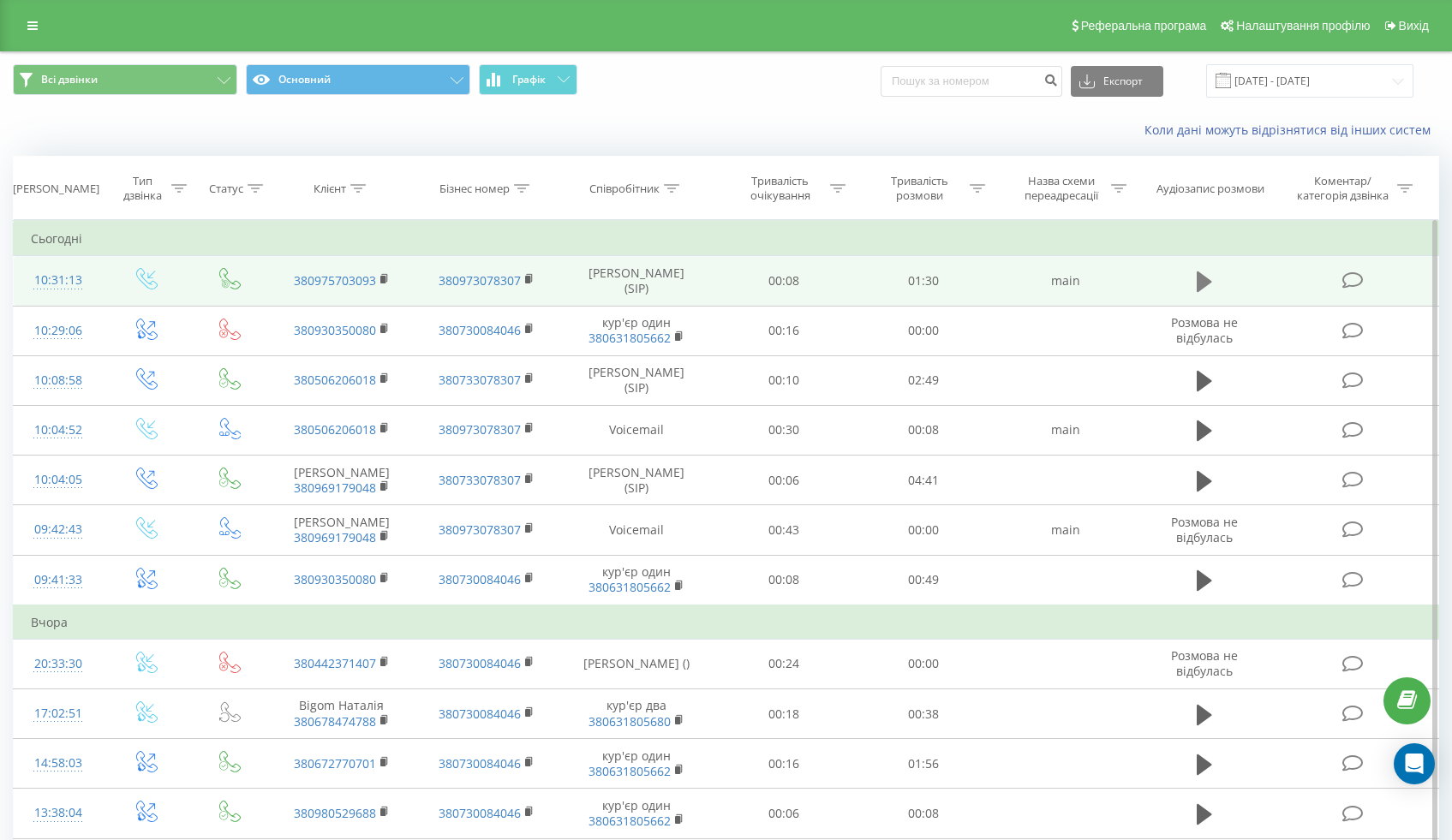
click at [1202, 277] on icon at bounding box center [1204, 281] width 15 height 21
